Goal: Task Accomplishment & Management: Manage account settings

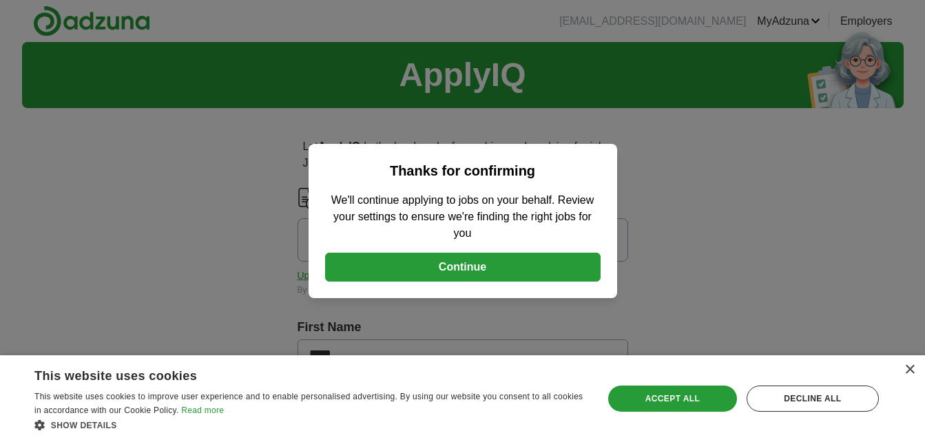
click at [451, 265] on button "Continue" at bounding box center [462, 267] width 275 height 29
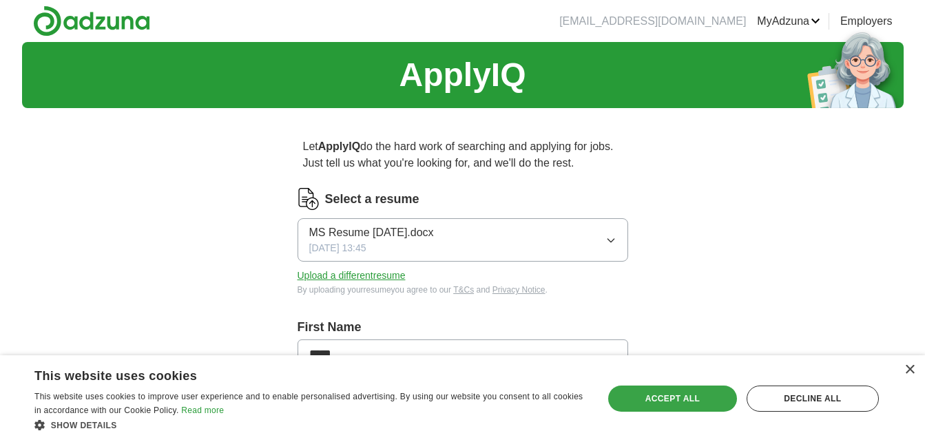
click at [658, 395] on div "Accept all" at bounding box center [672, 399] width 129 height 26
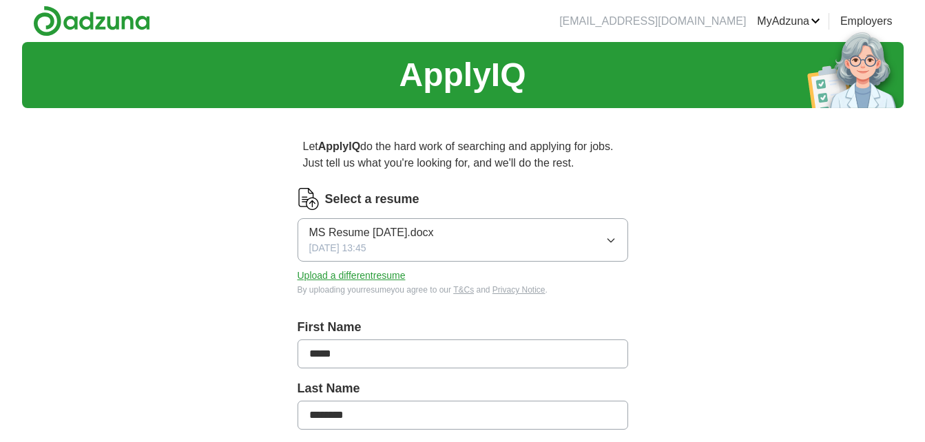
click at [604, 235] on button "MS Resume [DATE].docx [DATE] 13:45" at bounding box center [462, 239] width 331 height 43
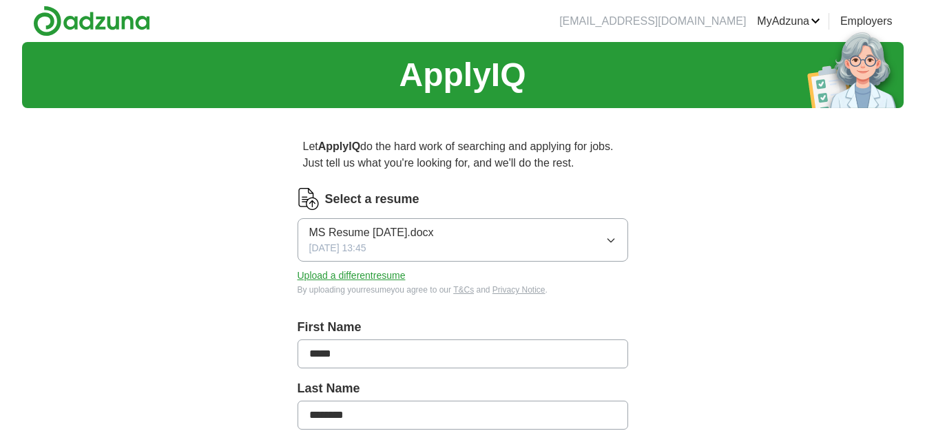
click at [381, 271] on button "Upload a different resume" at bounding box center [351, 276] width 108 height 14
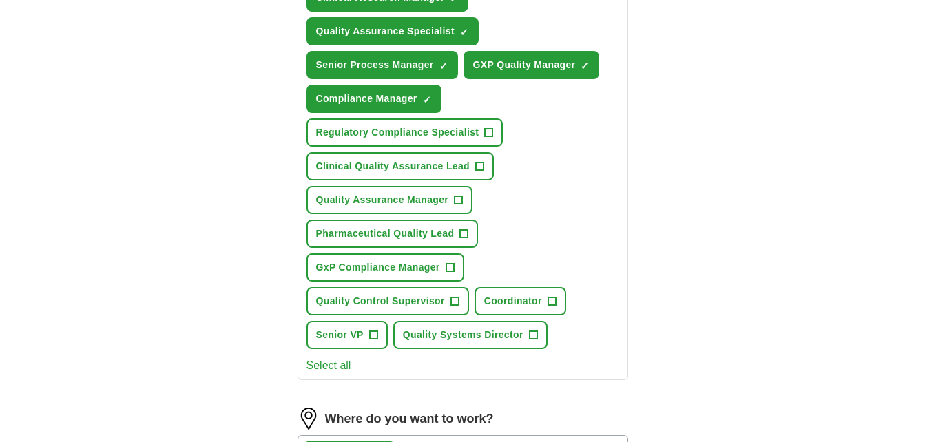
scroll to position [728, 0]
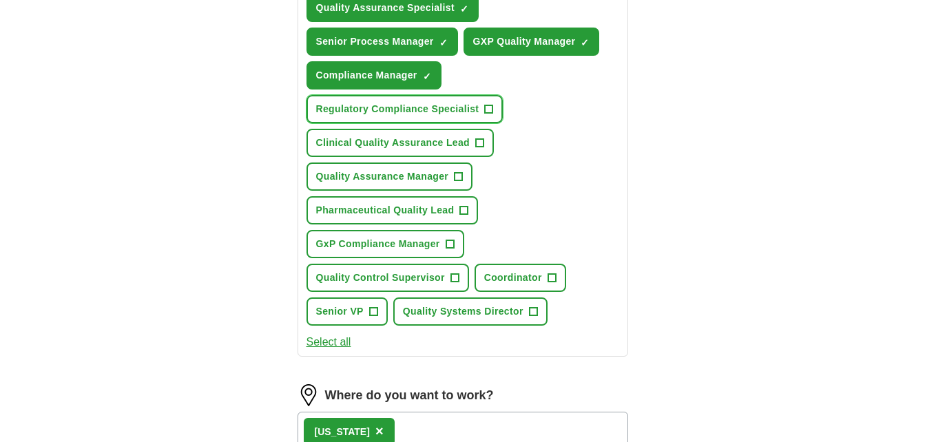
click at [493, 114] on button "Regulatory Compliance Specialist +" at bounding box center [404, 109] width 197 height 28
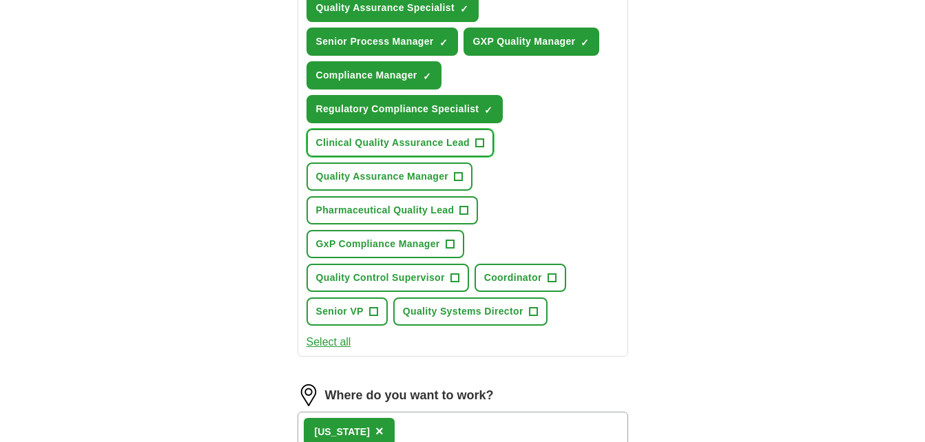
click at [479, 144] on span "+" at bounding box center [480, 143] width 8 height 11
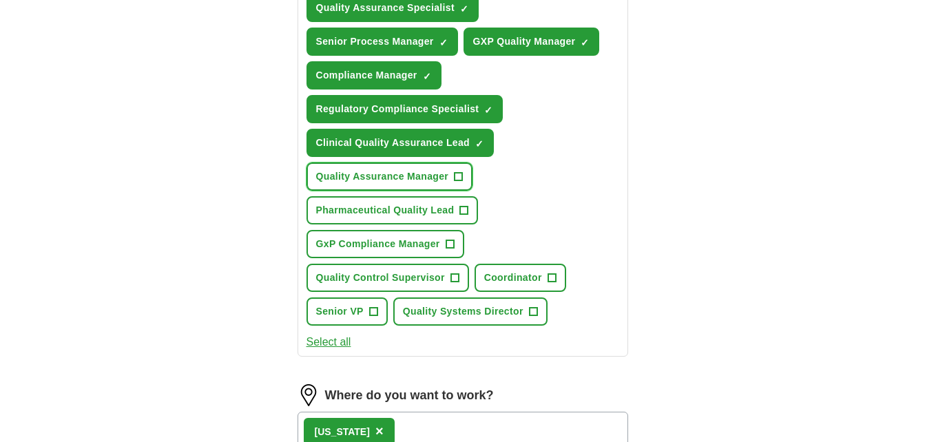
click at [459, 178] on span "+" at bounding box center [458, 176] width 8 height 11
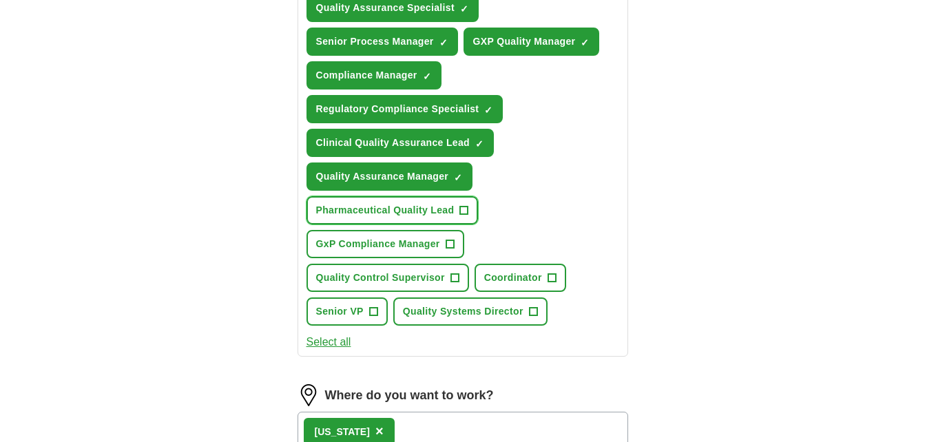
click at [457, 207] on button "Pharmaceutical Quality Lead +" at bounding box center [392, 210] width 172 height 28
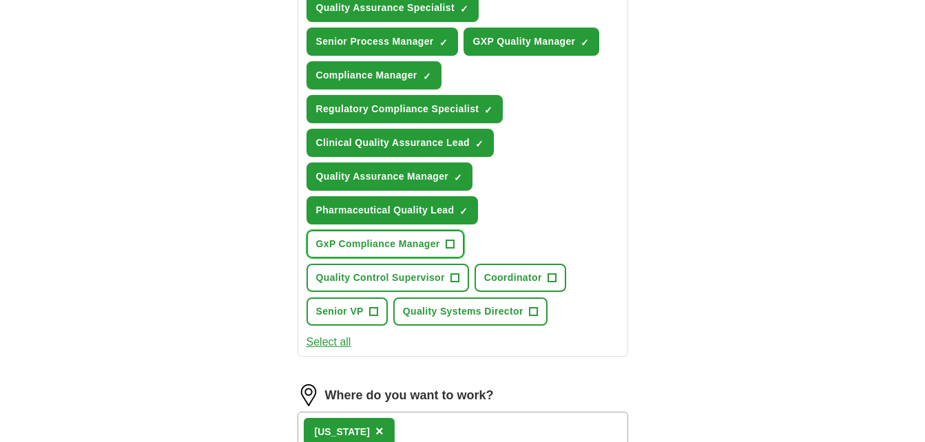
click at [448, 239] on span "+" at bounding box center [450, 244] width 8 height 11
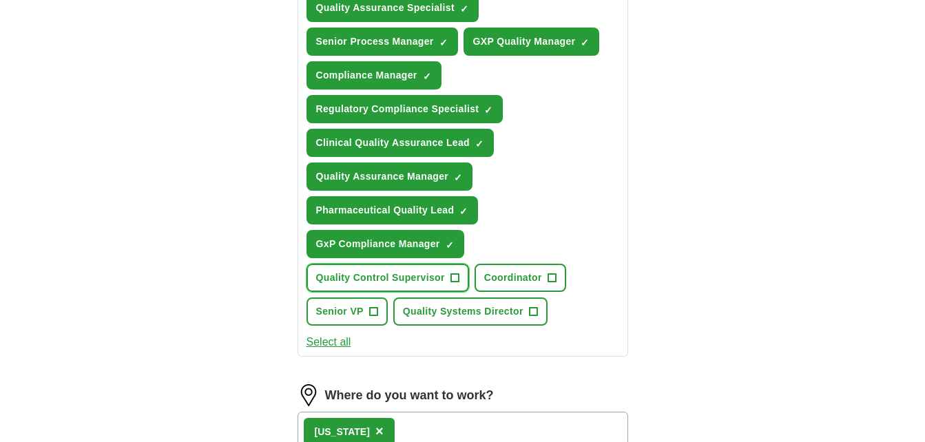
click at [439, 269] on button "Quality Control Supervisor +" at bounding box center [387, 278] width 163 height 28
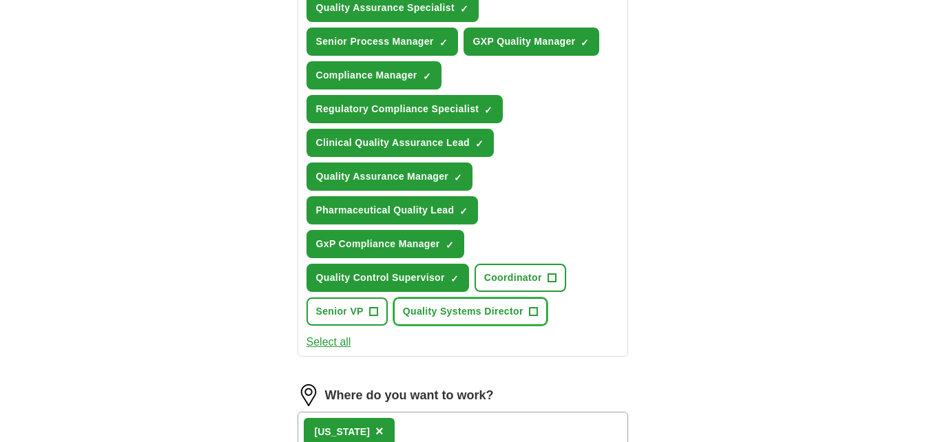
click at [446, 308] on span "Quality Systems Director" at bounding box center [463, 311] width 121 height 14
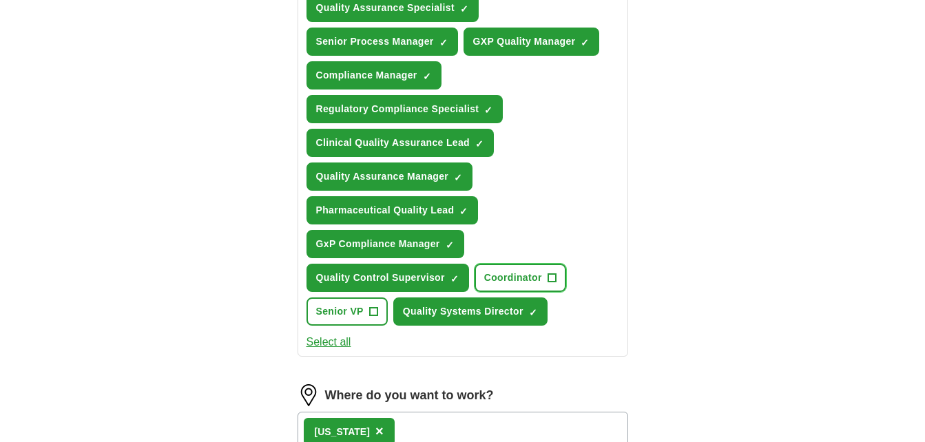
click at [507, 273] on span "Coordinator" at bounding box center [513, 278] width 58 height 14
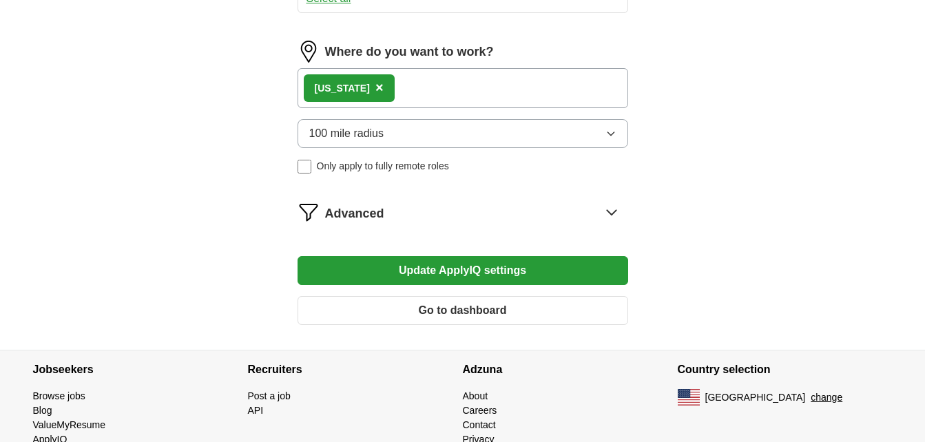
scroll to position [1076, 0]
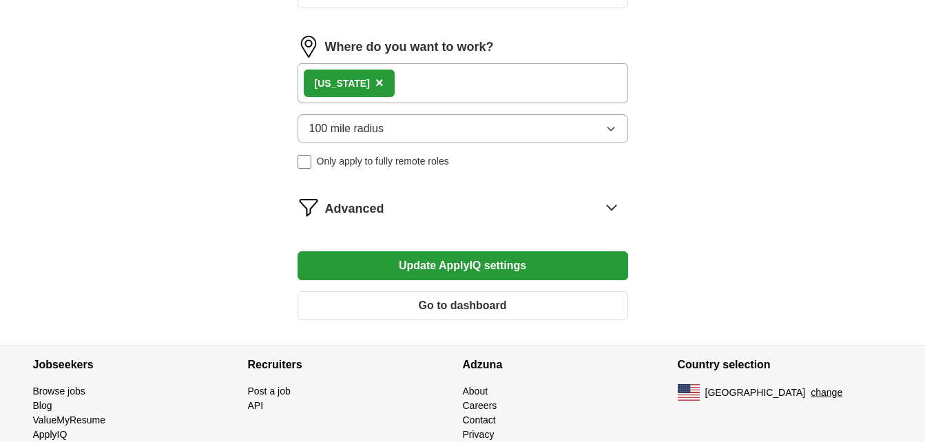
click at [410, 92] on div "[US_STATE] ×" at bounding box center [462, 83] width 331 height 40
click at [395, 72] on div "[US_STATE] ×" at bounding box center [462, 83] width 331 height 40
click at [412, 90] on div "[US_STATE] ×" at bounding box center [462, 83] width 331 height 40
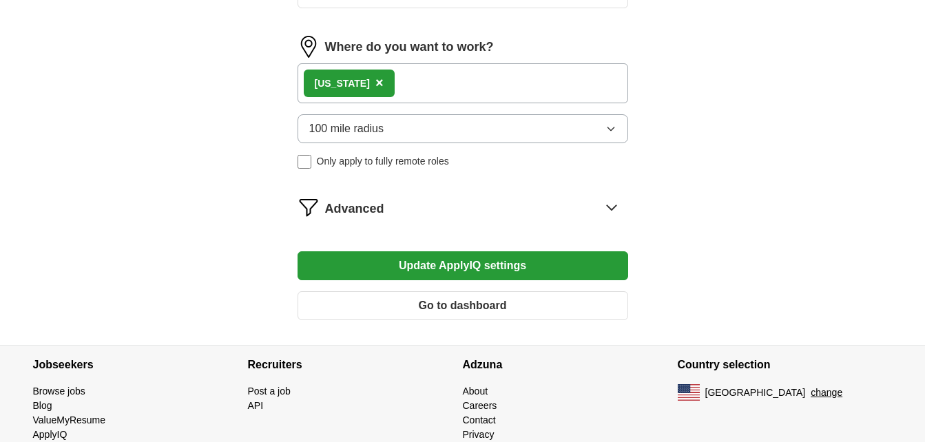
drag, startPoint x: 412, startPoint y: 90, endPoint x: 556, endPoint y: 78, distance: 144.4
click at [556, 78] on div "[US_STATE] ×" at bounding box center [462, 83] width 331 height 40
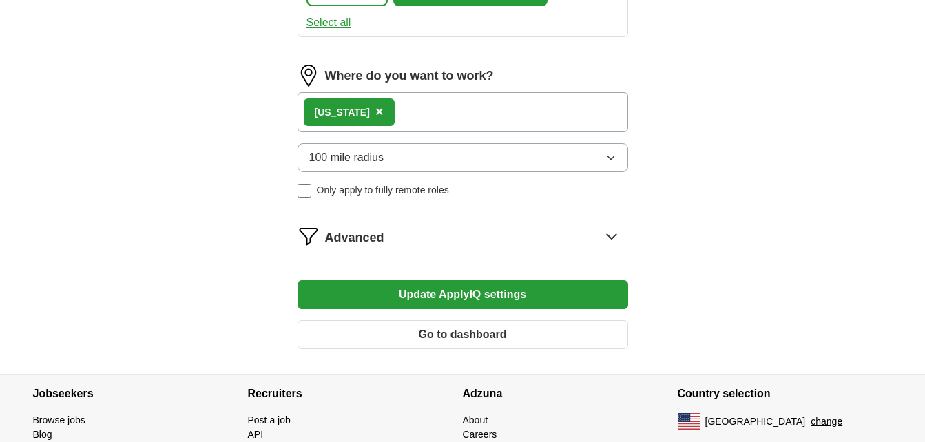
scroll to position [1050, 0]
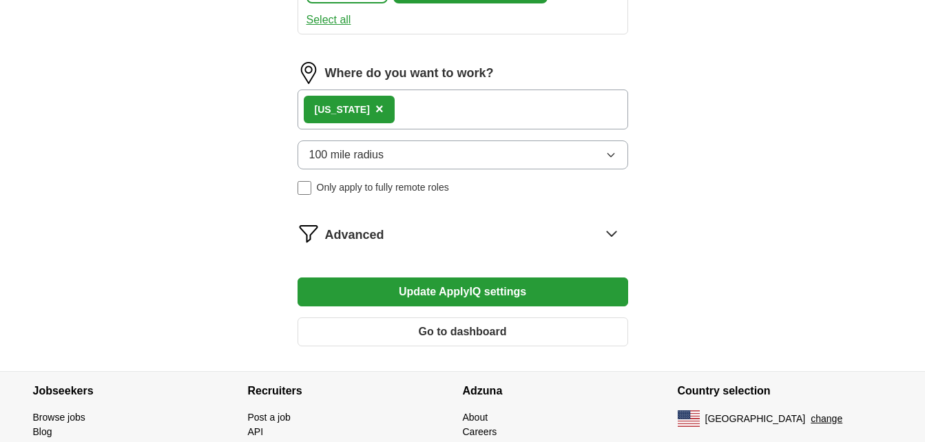
click at [551, 298] on button "Update ApplyIQ settings" at bounding box center [462, 291] width 331 height 29
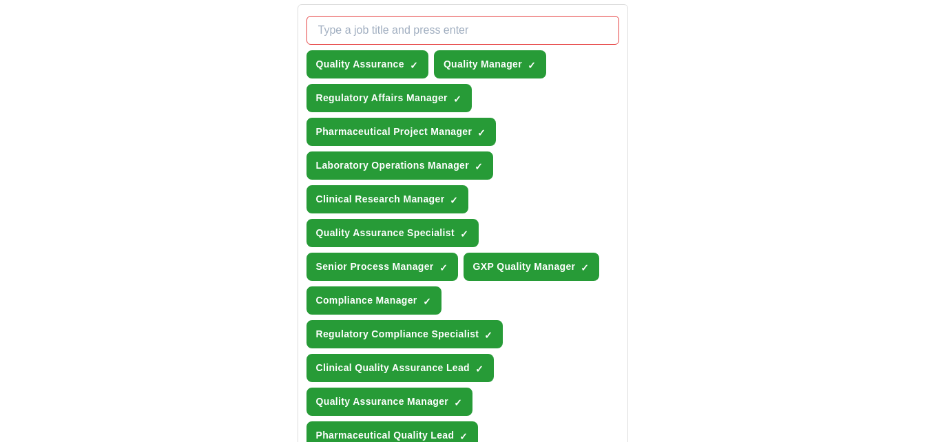
scroll to position [483, 0]
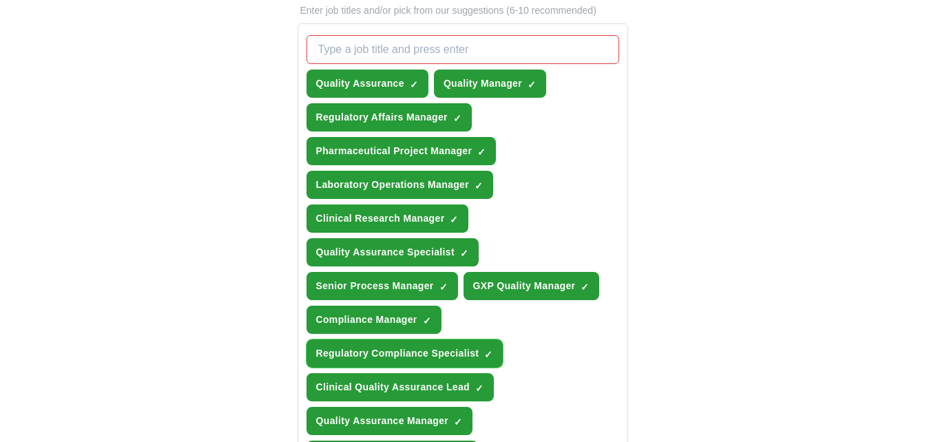
click at [0, 0] on span "×" at bounding box center [0, 0] width 0 height 0
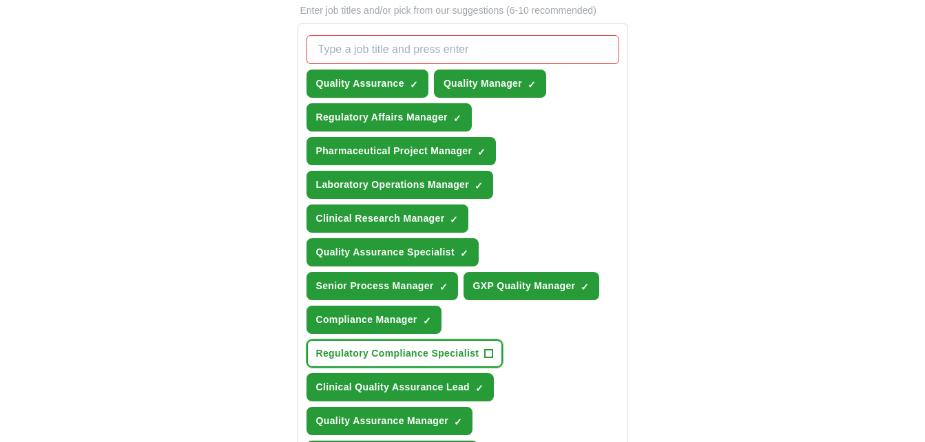
click at [490, 349] on span "+" at bounding box center [489, 353] width 8 height 11
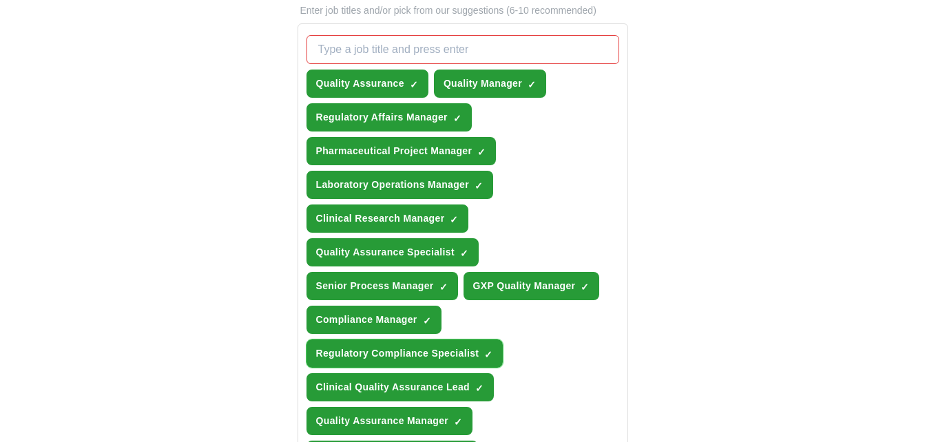
click at [0, 0] on span "×" at bounding box center [0, 0] width 0 height 0
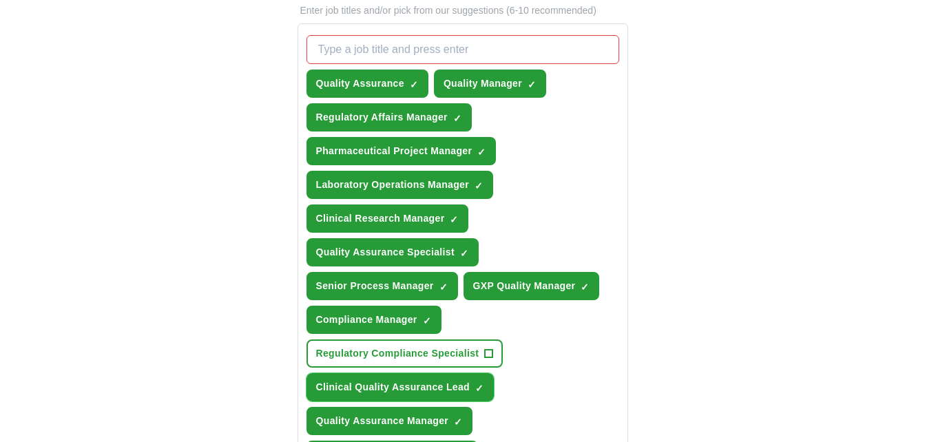
click at [0, 0] on span "×" at bounding box center [0, 0] width 0 height 0
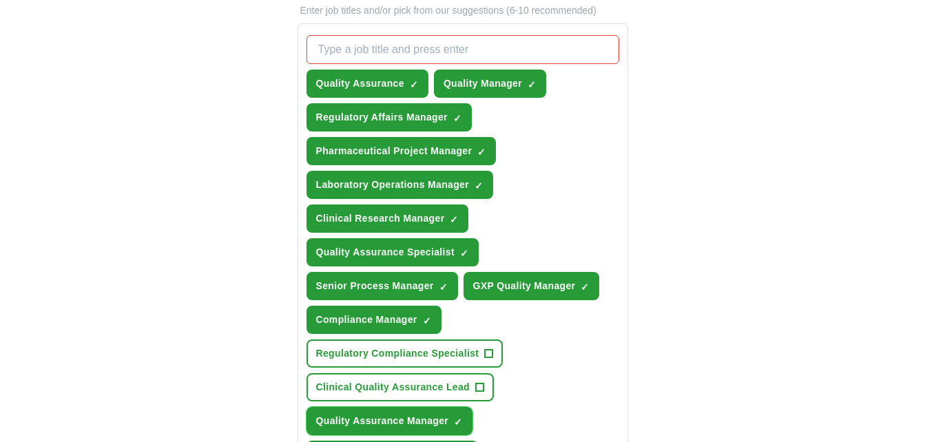
click at [0, 0] on span "×" at bounding box center [0, 0] width 0 height 0
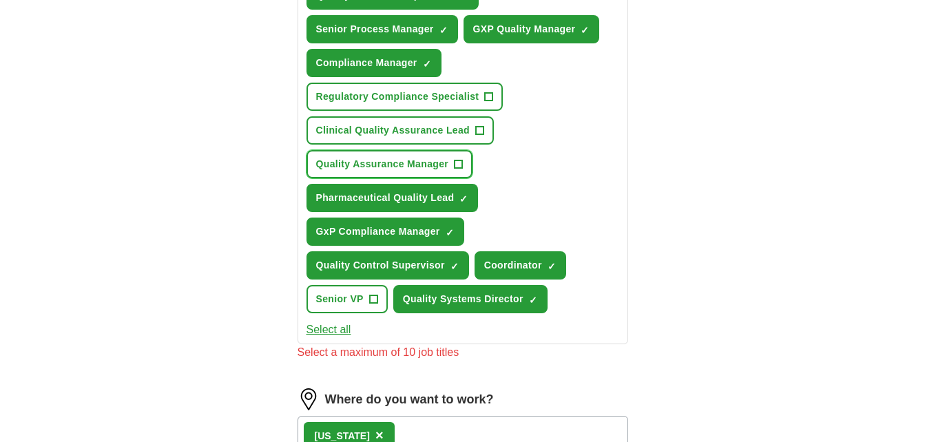
scroll to position [804, 0]
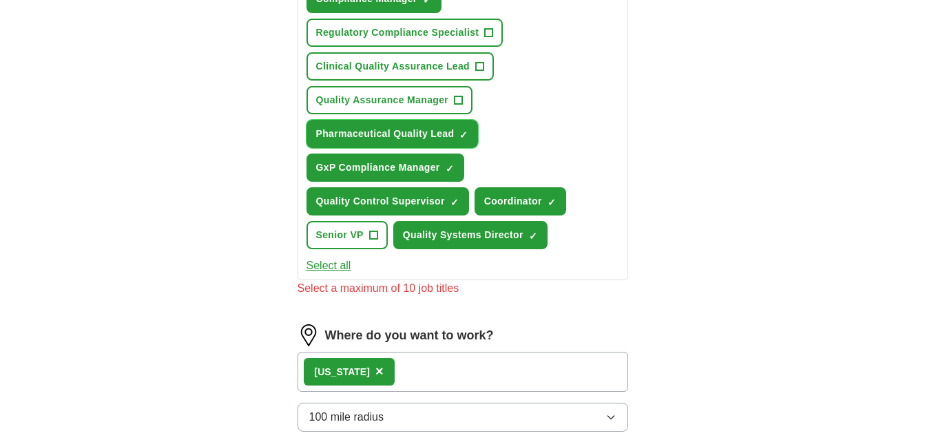
click at [0, 0] on span "×" at bounding box center [0, 0] width 0 height 0
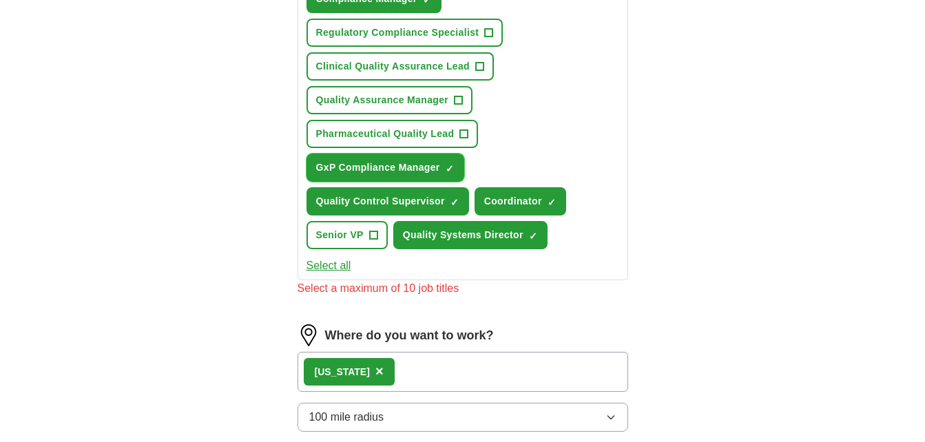
click at [454, 167] on span "✓ ×" at bounding box center [450, 168] width 9 height 8
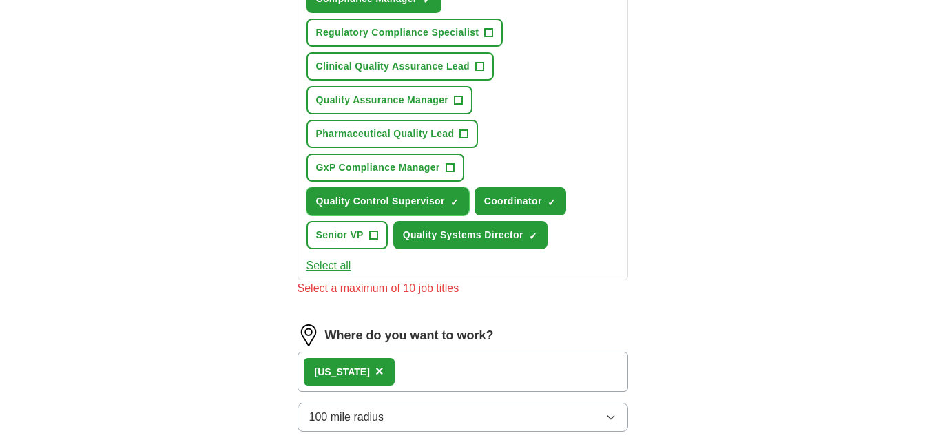
click at [0, 0] on span "×" at bounding box center [0, 0] width 0 height 0
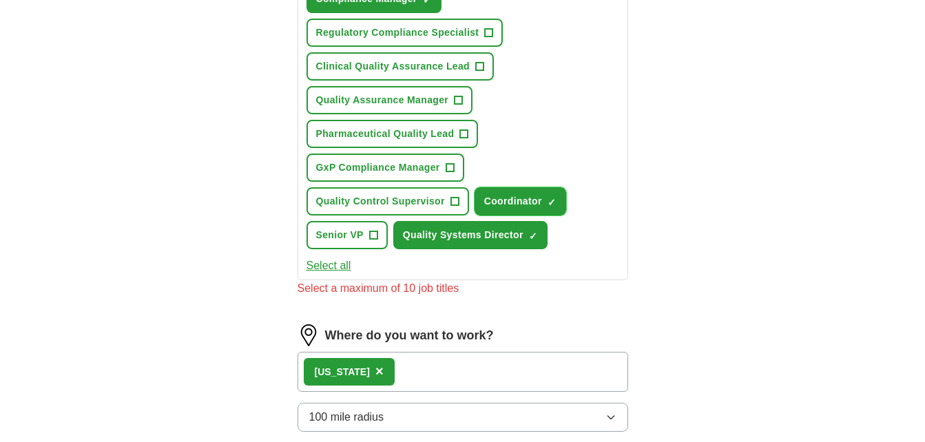
click at [0, 0] on span "×" at bounding box center [0, 0] width 0 height 0
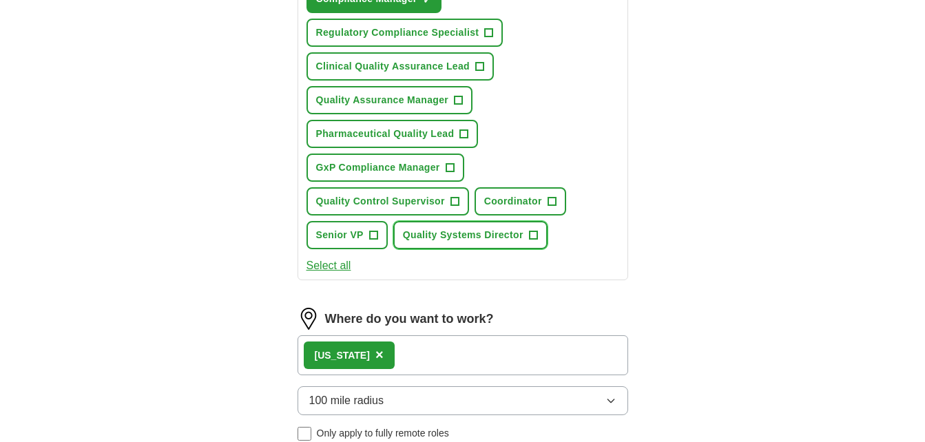
scroll to position [1118, 0]
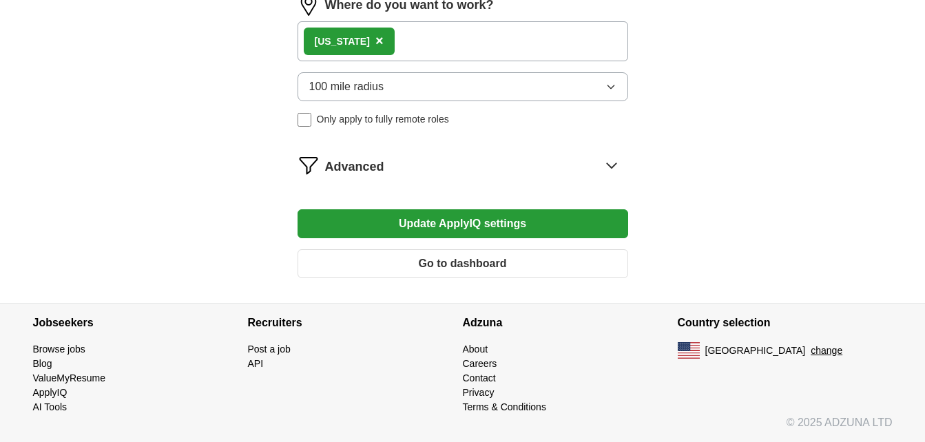
click at [539, 224] on button "Update ApplyIQ settings" at bounding box center [462, 223] width 331 height 29
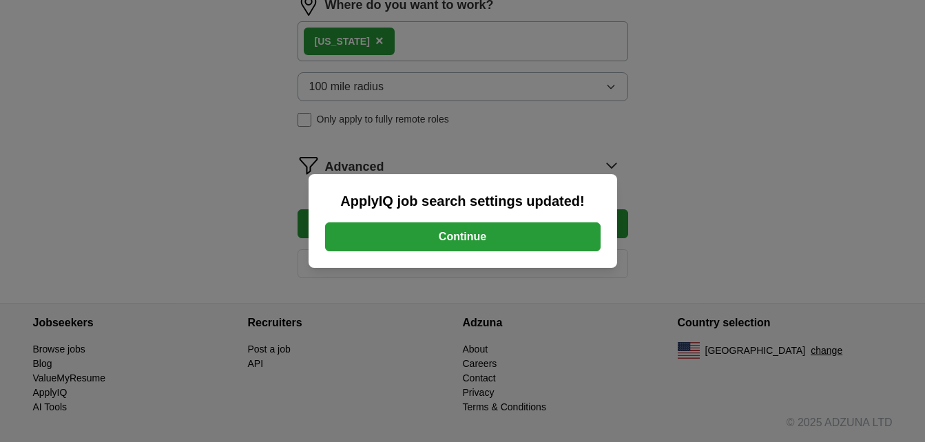
click at [520, 231] on button "Continue" at bounding box center [462, 236] width 275 height 29
